Goal: Task Accomplishment & Management: Complete application form

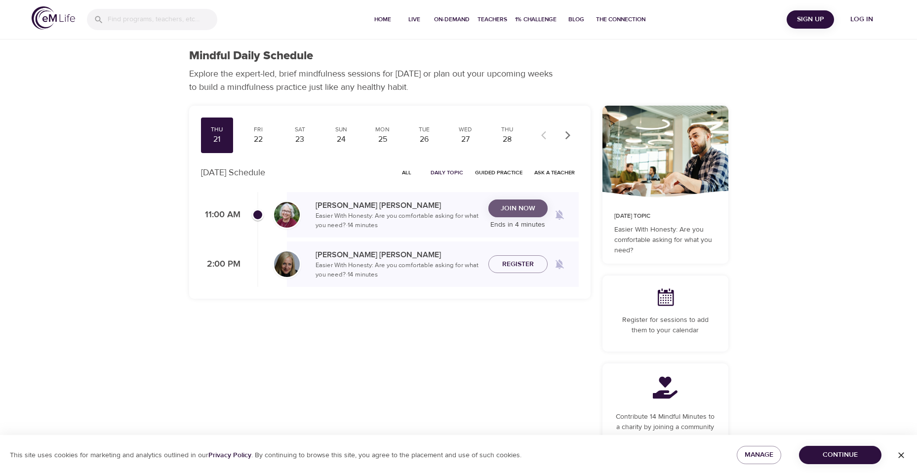
click at [507, 207] on span "Join Now" at bounding box center [518, 209] width 35 height 12
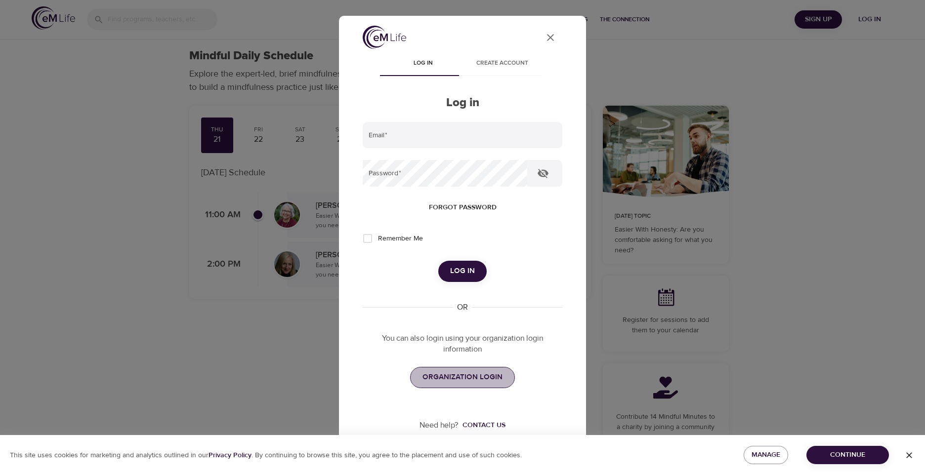
click at [473, 377] on span "ORGANIZATION LOGIN" at bounding box center [462, 377] width 80 height 13
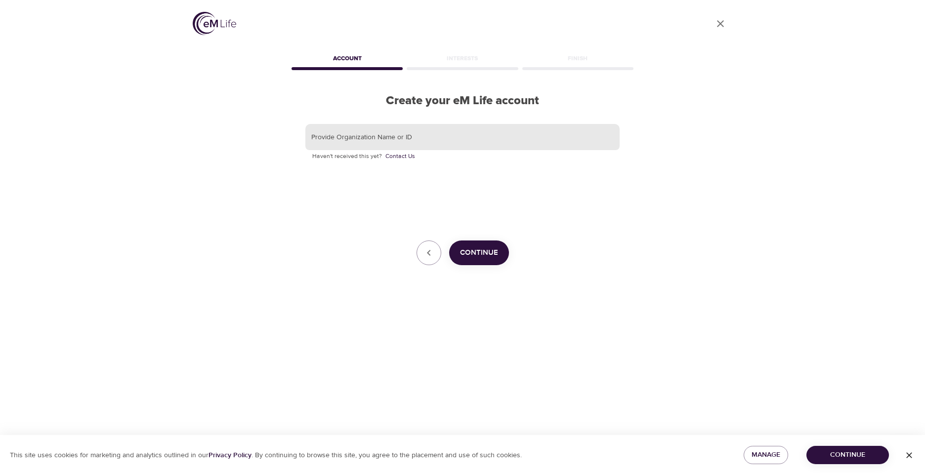
click at [430, 143] on input "text" at bounding box center [462, 137] width 314 height 27
type input "pasclient"
click at [494, 256] on span "Continue" at bounding box center [479, 253] width 38 height 13
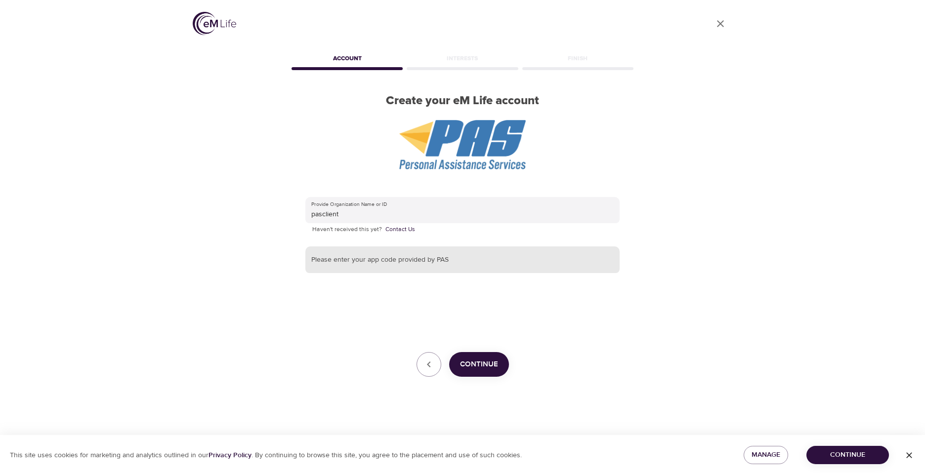
click at [355, 262] on input "text" at bounding box center [462, 260] width 314 height 27
type input "IMPACTlife"
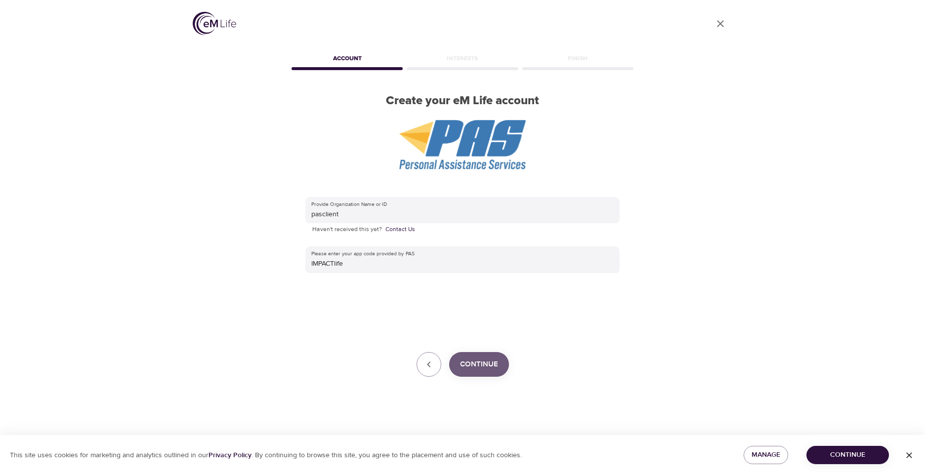
click at [480, 366] on span "Continue" at bounding box center [479, 364] width 38 height 13
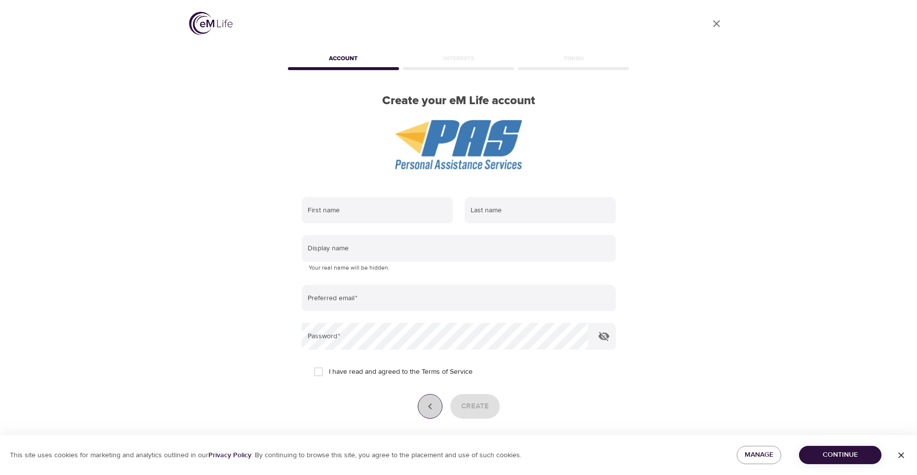
click at [426, 407] on icon "button" at bounding box center [430, 407] width 12 height 12
